Goal: Information Seeking & Learning: Find specific fact

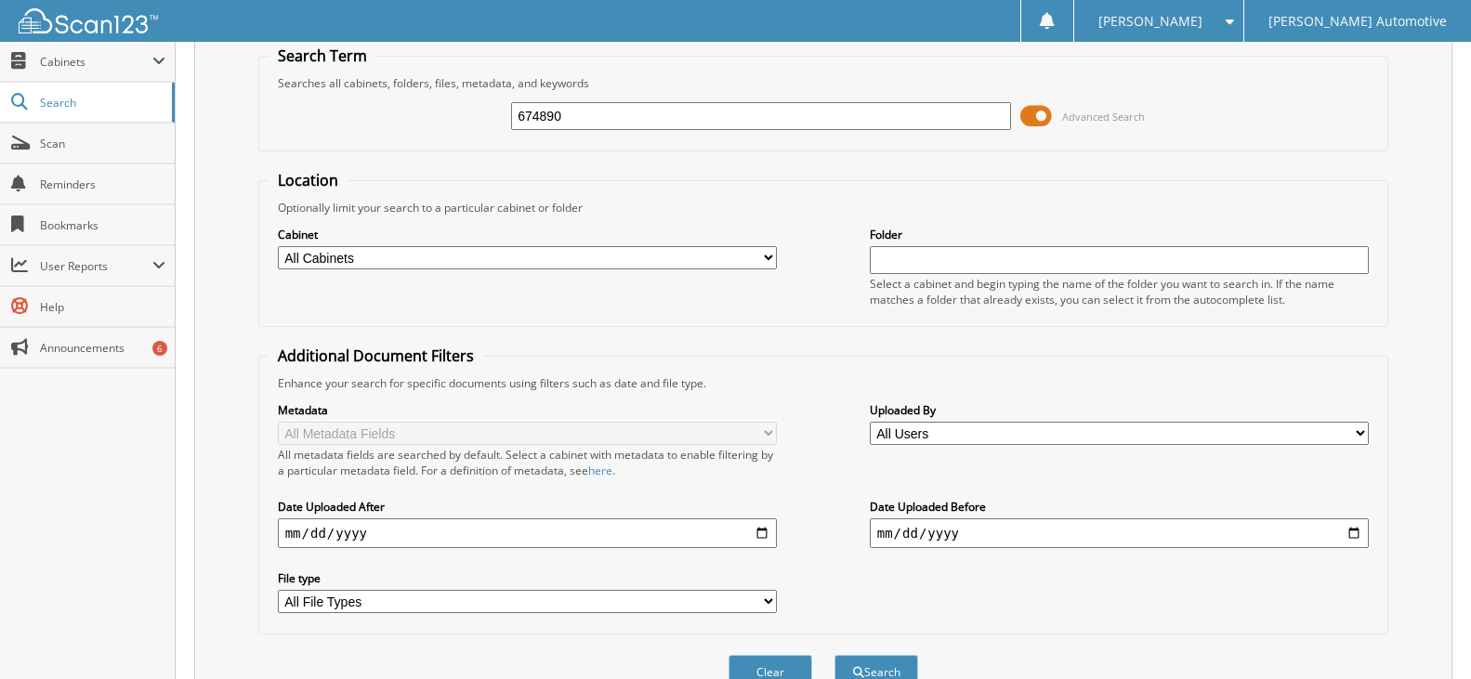
scroll to position [164, 0]
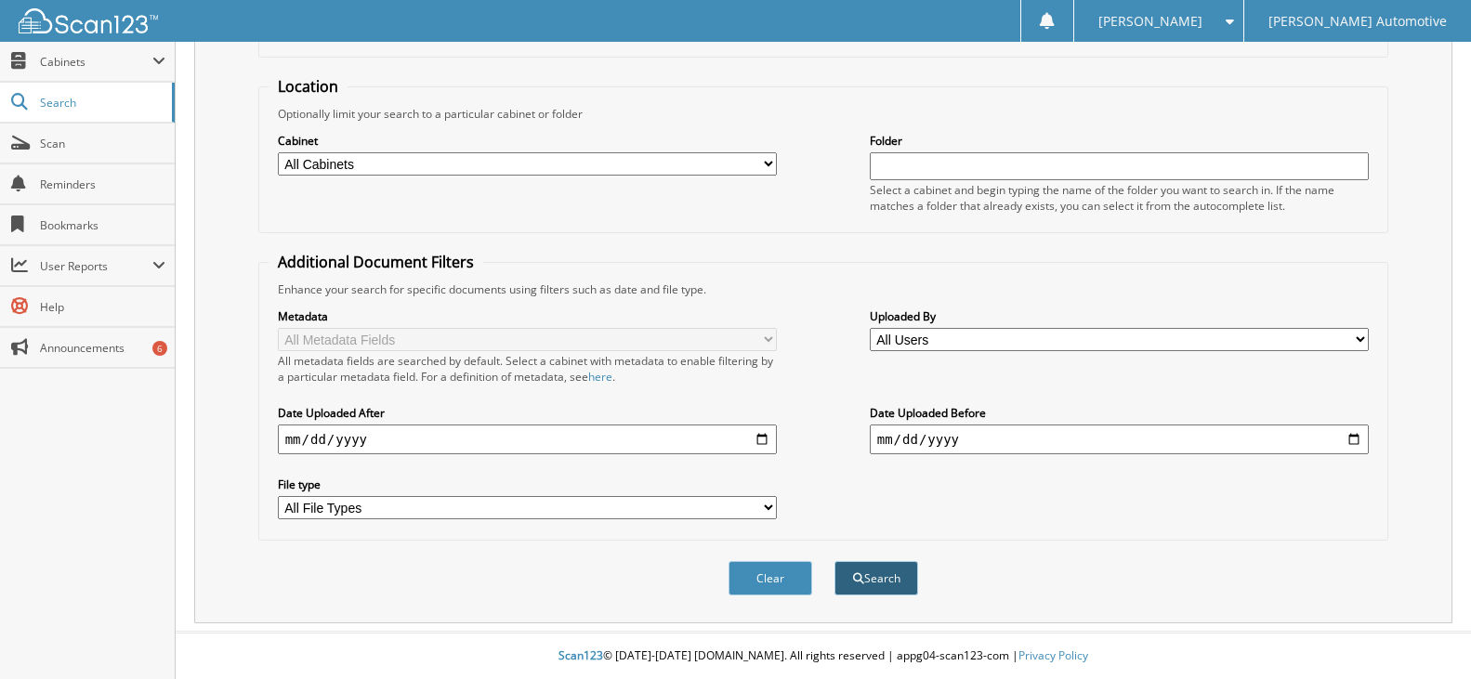
type input "674890"
click at [884, 583] on button "Search" at bounding box center [876, 578] width 84 height 34
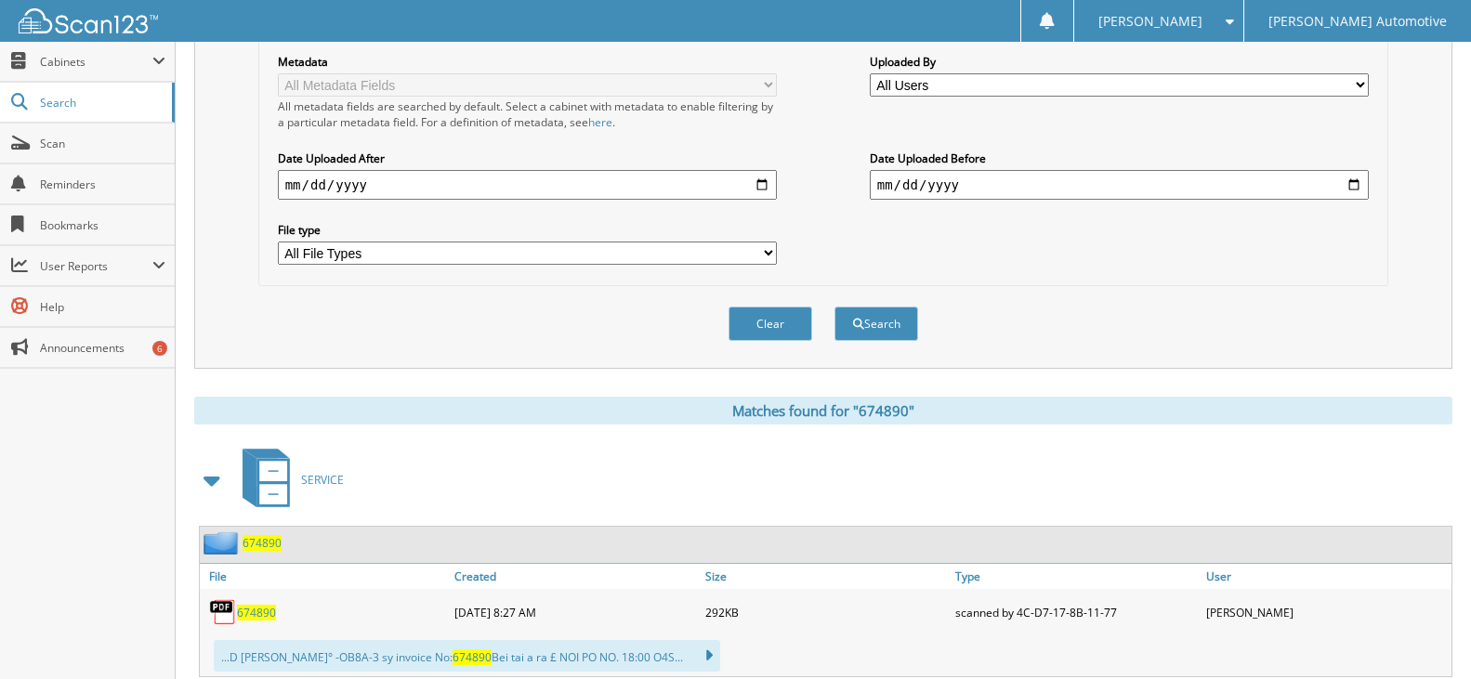
scroll to position [473, 0]
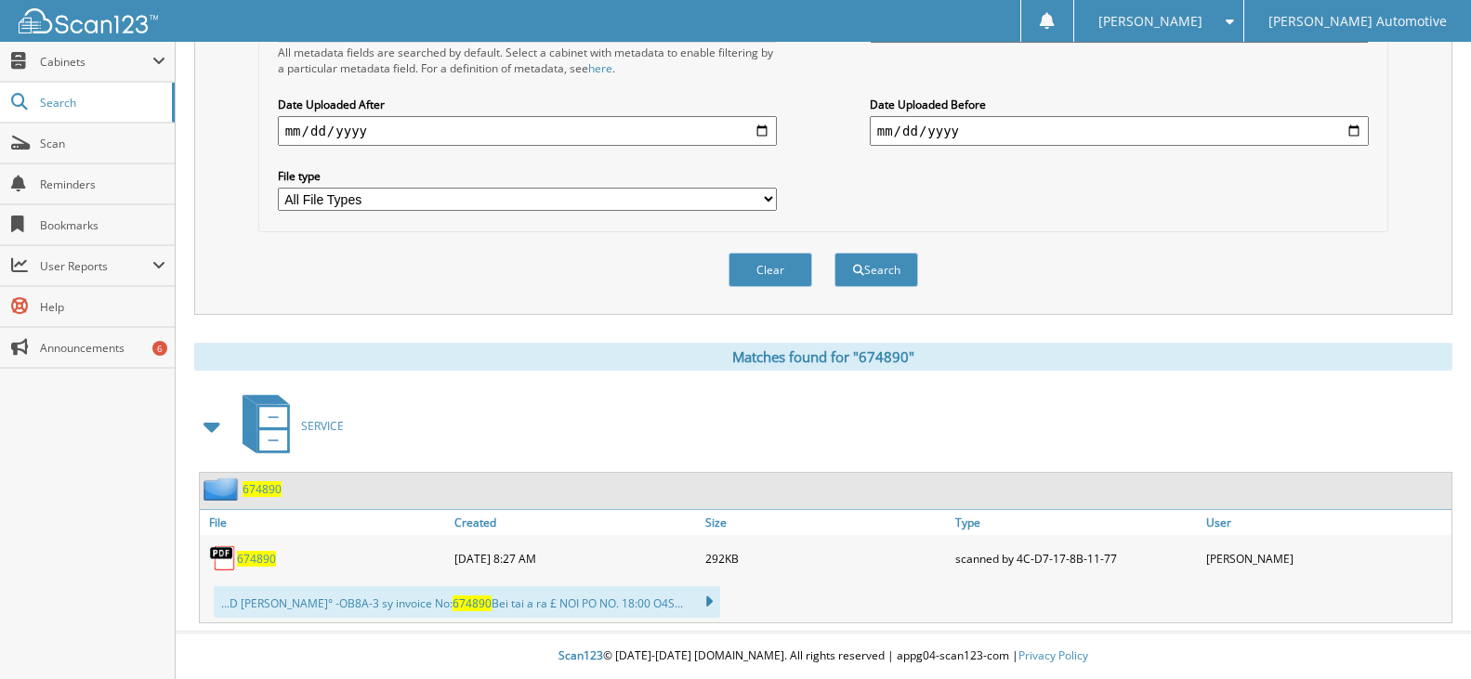
click at [249, 556] on span "674890" at bounding box center [256, 559] width 39 height 16
